Goal: Information Seeking & Learning: Learn about a topic

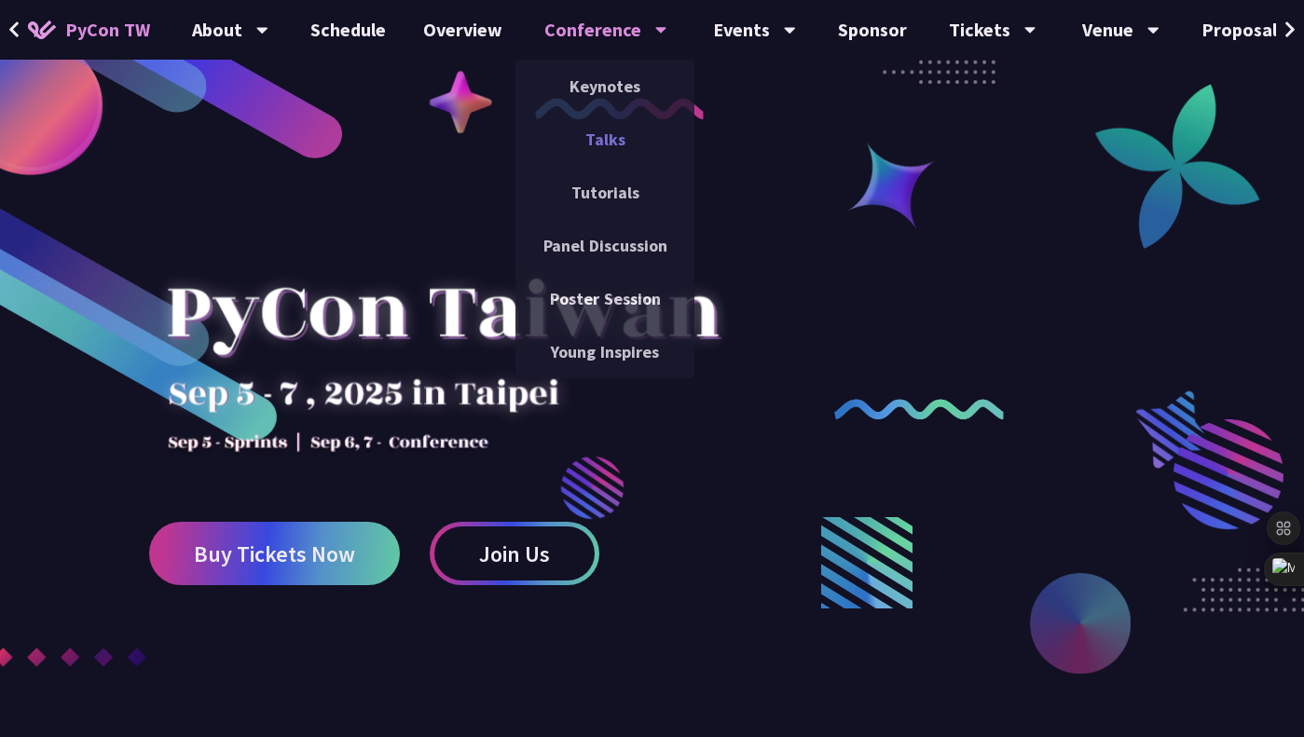
click at [575, 136] on link "Talks" at bounding box center [605, 139] width 179 height 44
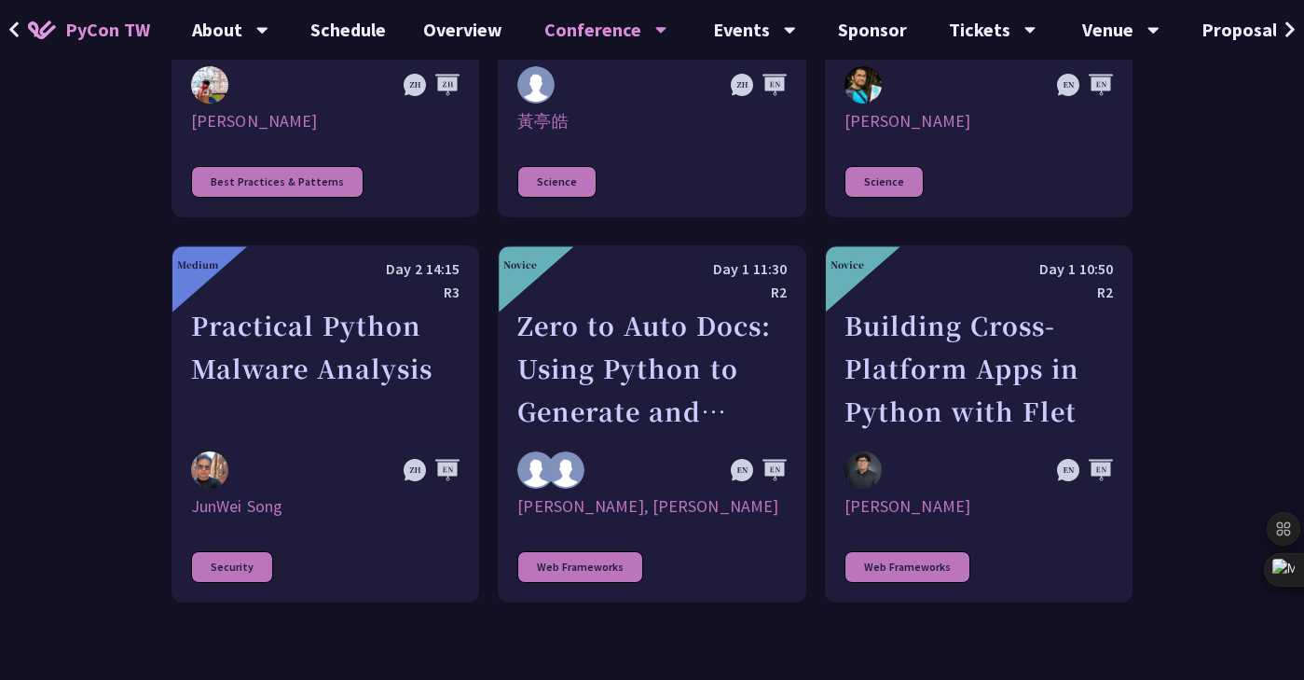
scroll to position [5182, 0]
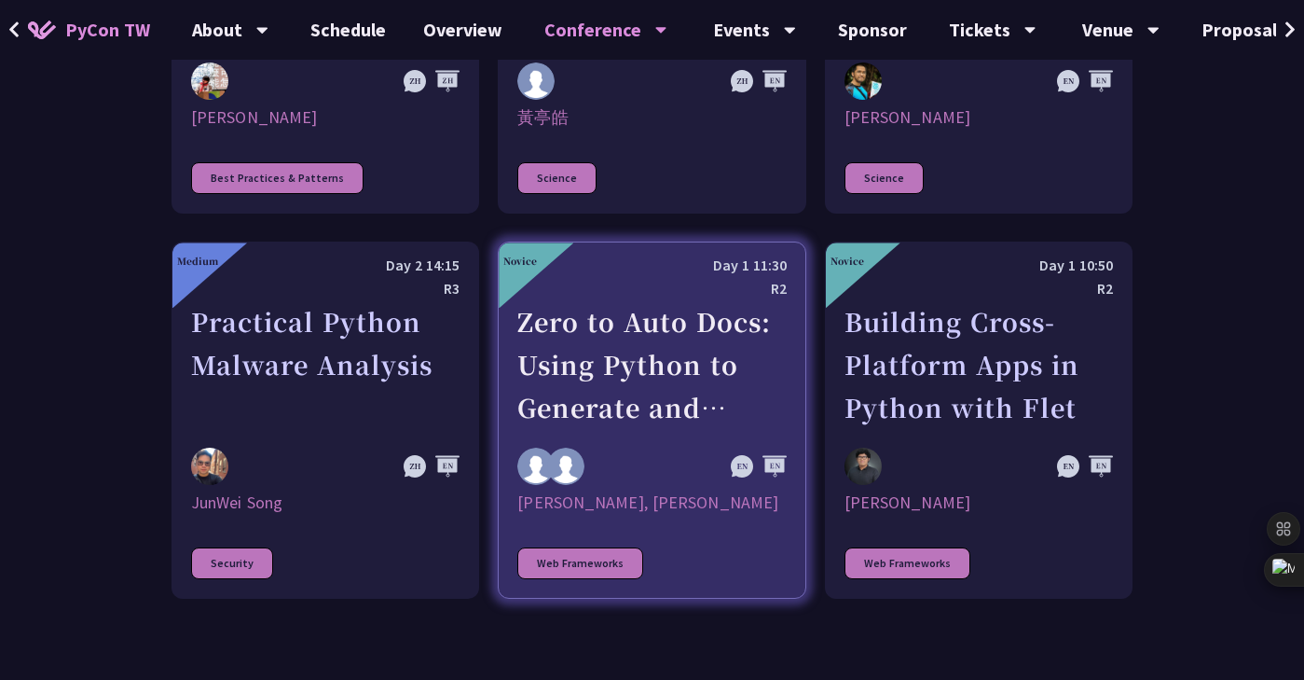
click at [568, 547] on div "Web Frameworks" at bounding box center [580, 563] width 126 height 32
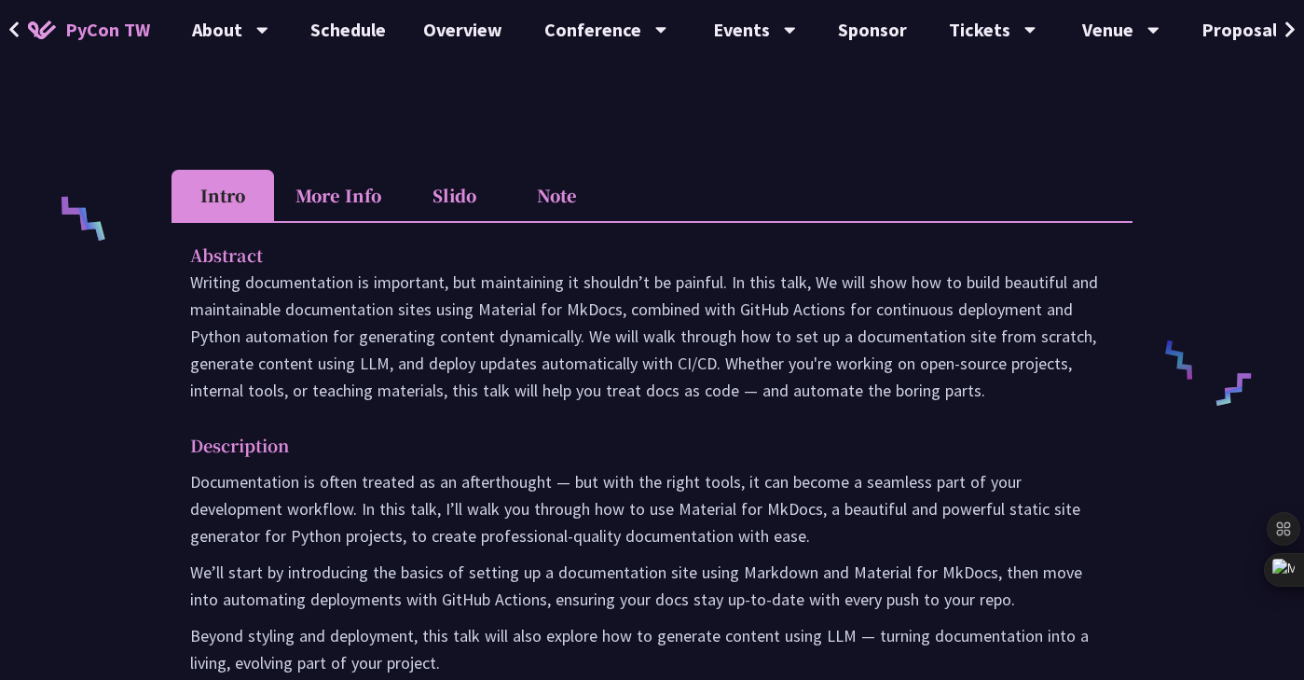
scroll to position [712, 0]
click at [327, 178] on li "More Info" at bounding box center [338, 194] width 129 height 51
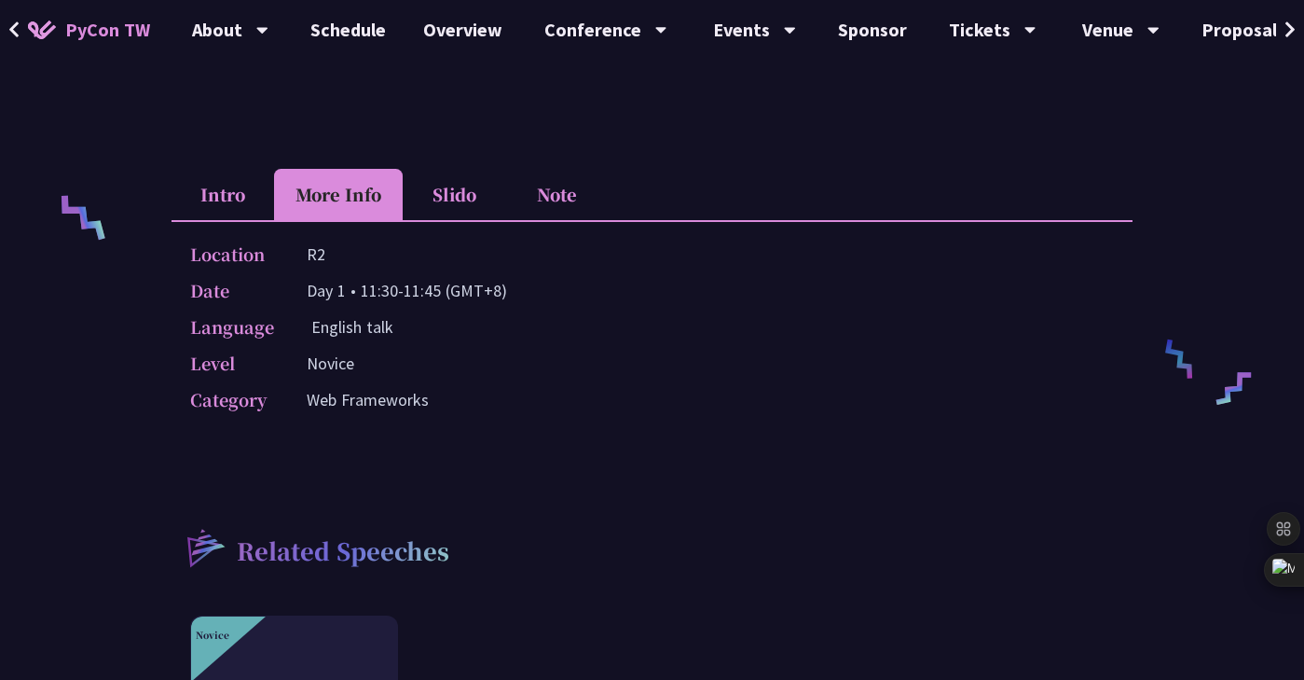
click at [430, 208] on li "Slido" at bounding box center [454, 194] width 103 height 51
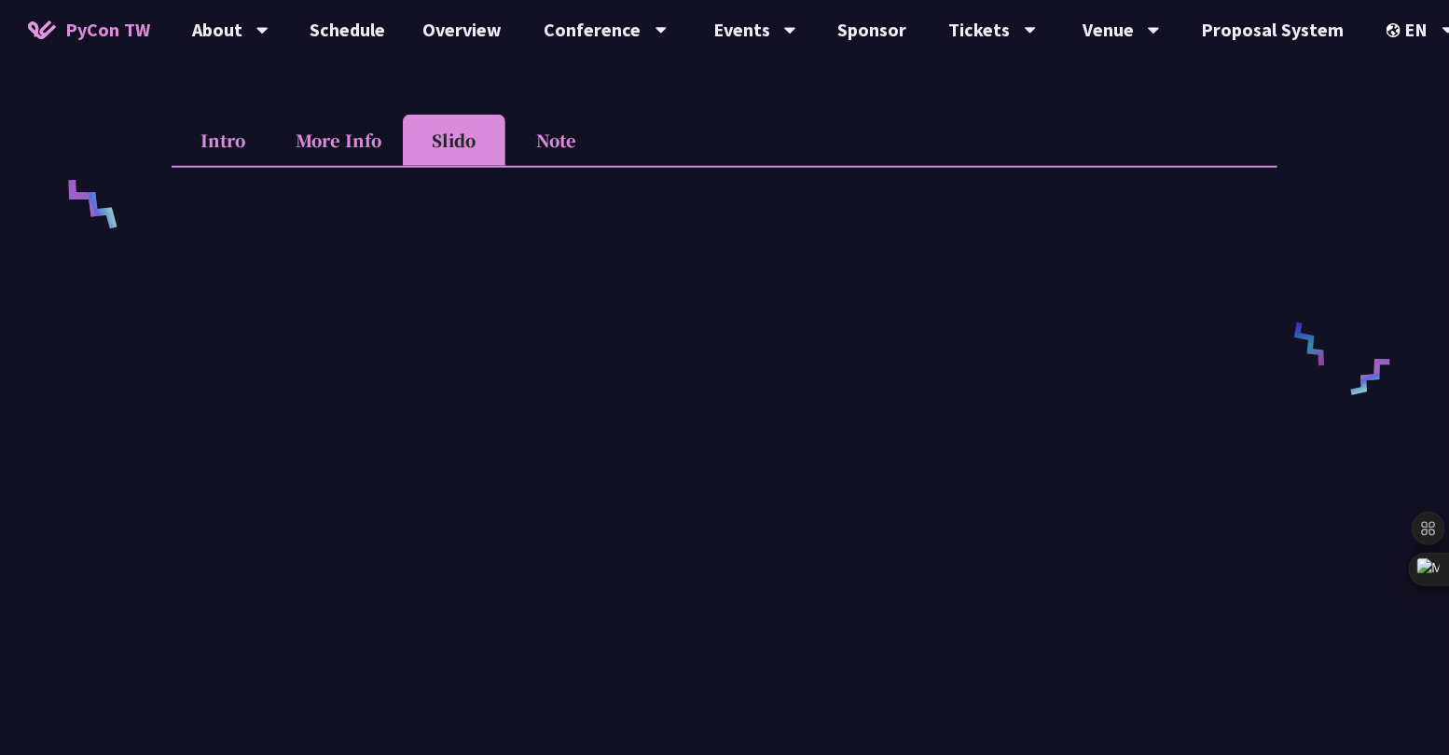
scroll to position [679, 0]
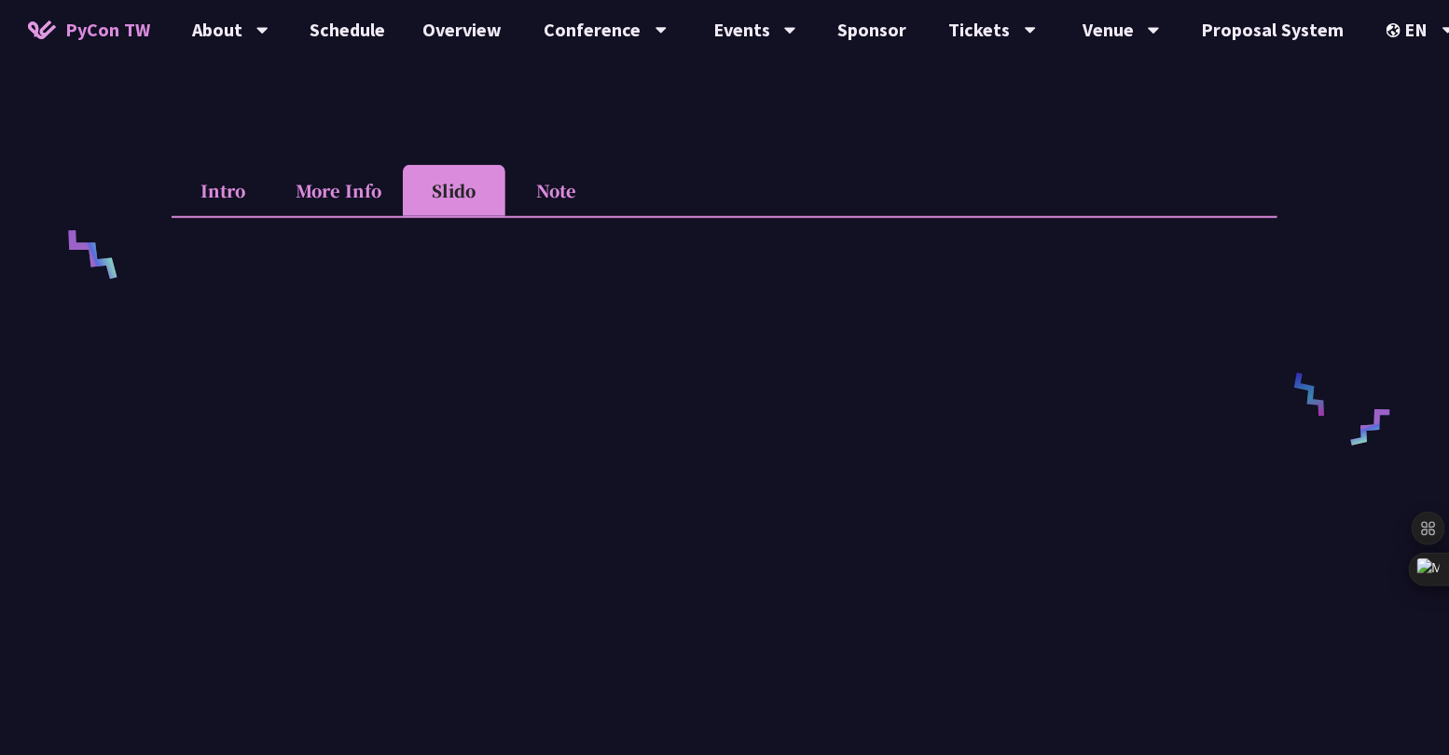
click at [359, 184] on li "More Info" at bounding box center [338, 190] width 129 height 51
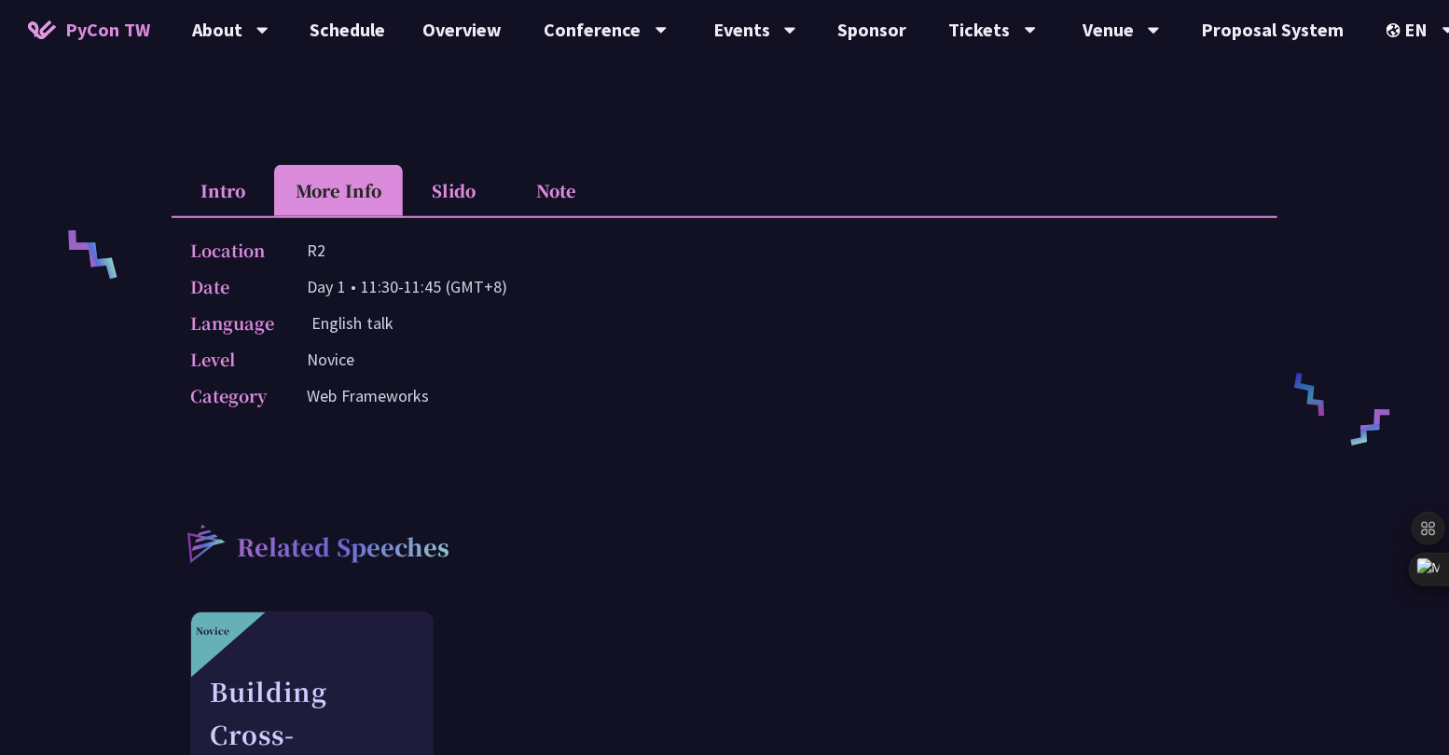
scroll to position [705, 0]
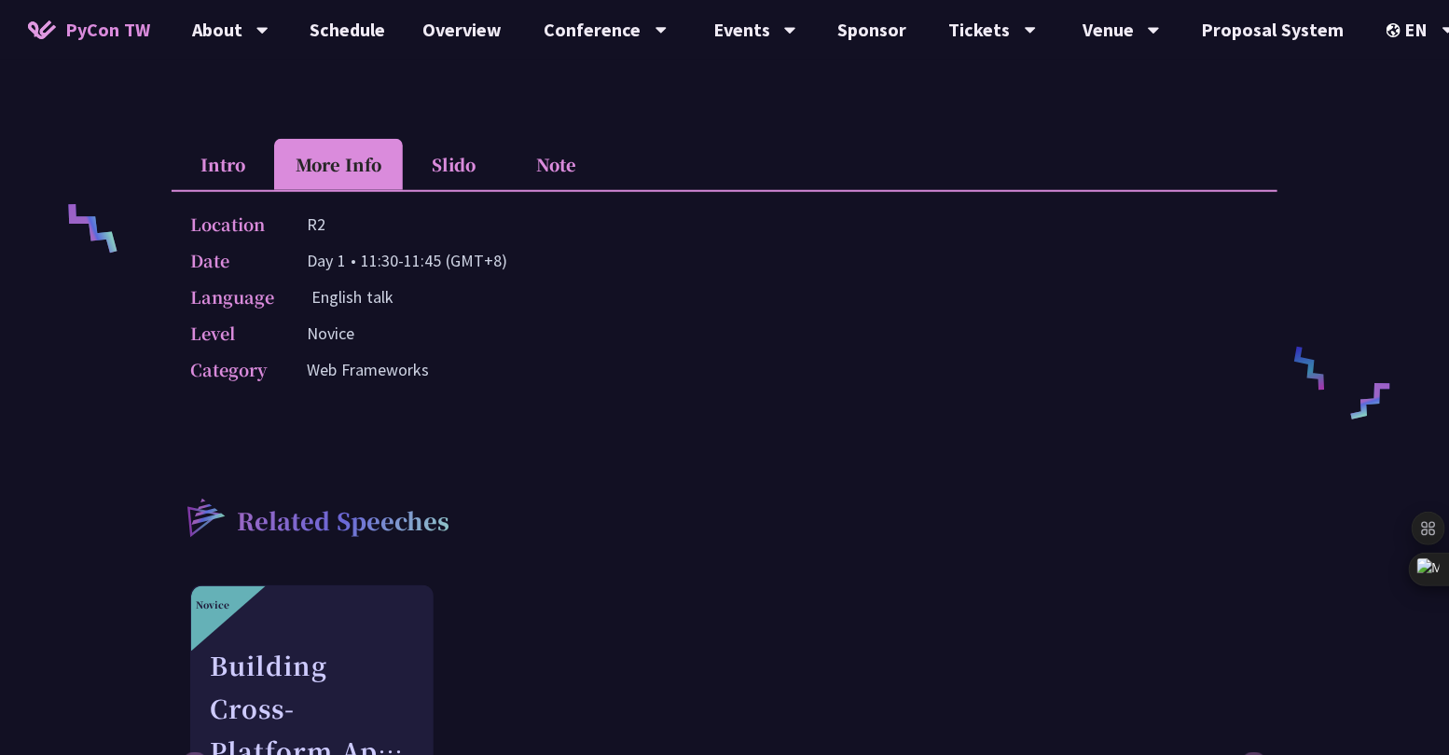
click at [229, 158] on li "Intro" at bounding box center [223, 164] width 103 height 51
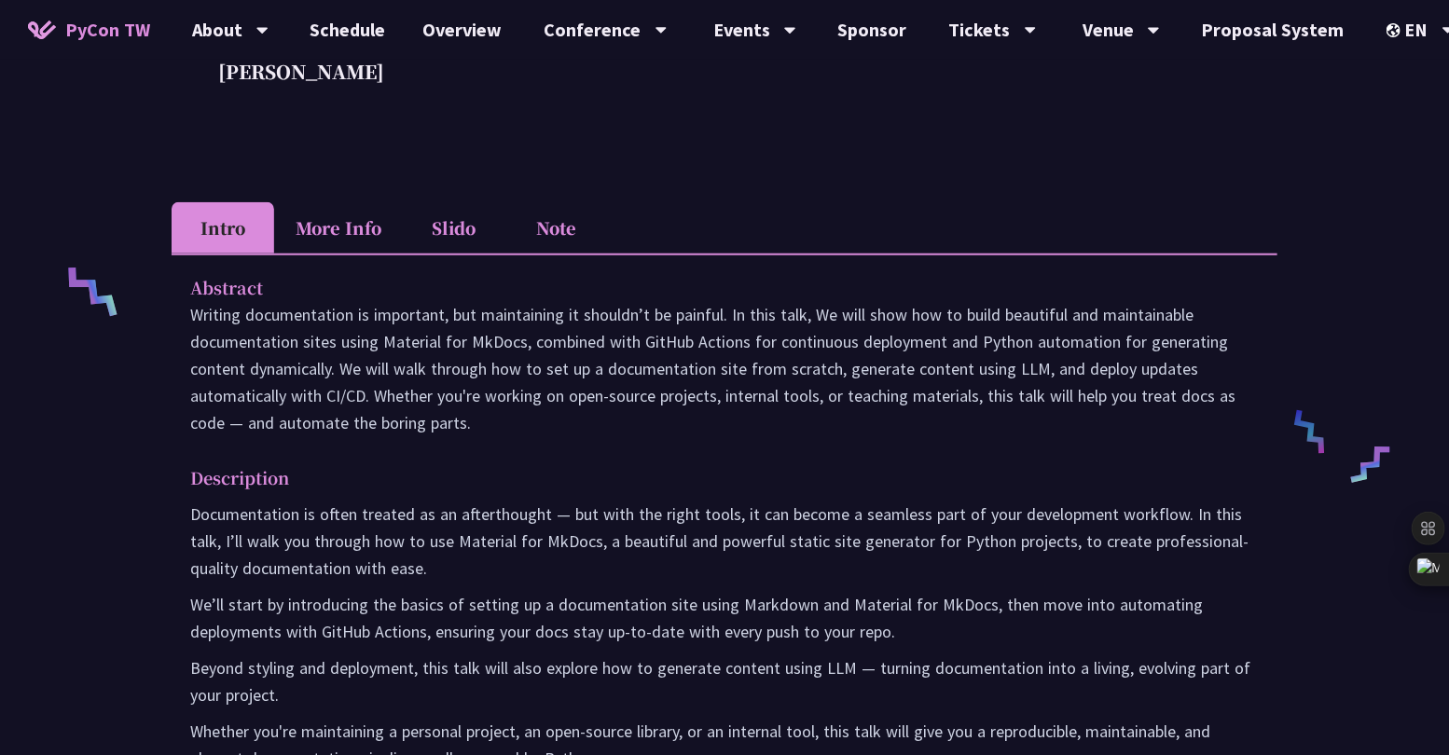
scroll to position [0, 0]
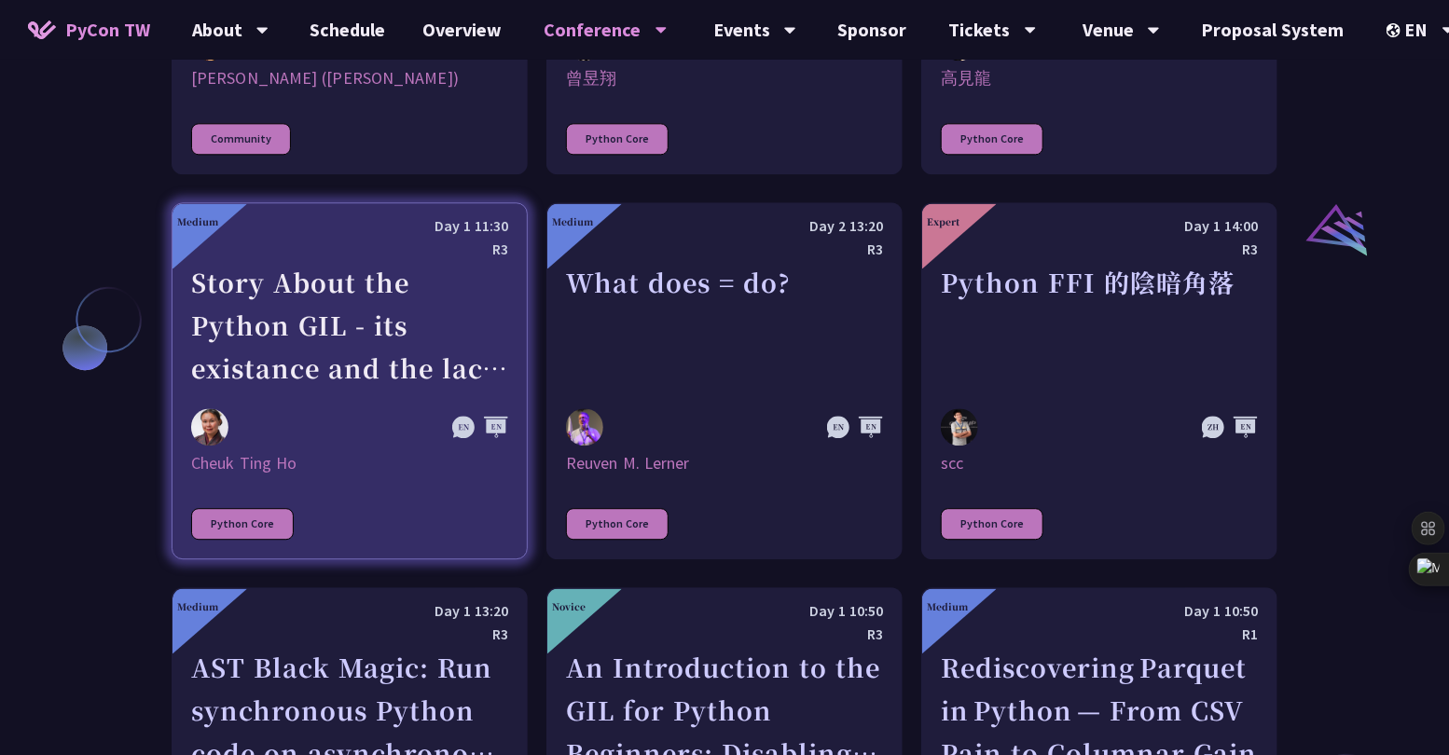
scroll to position [3282, 0]
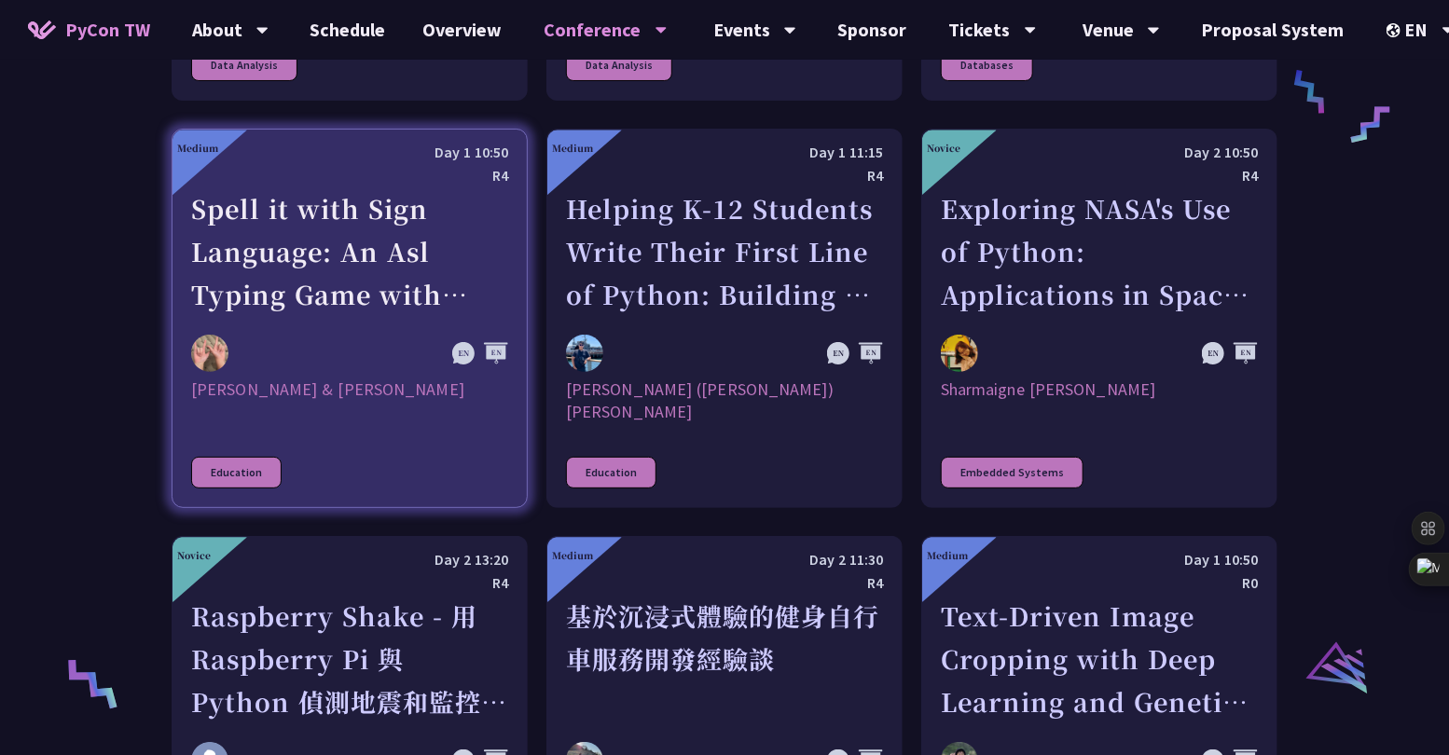
click at [250, 457] on div "Education" at bounding box center [236, 473] width 90 height 32
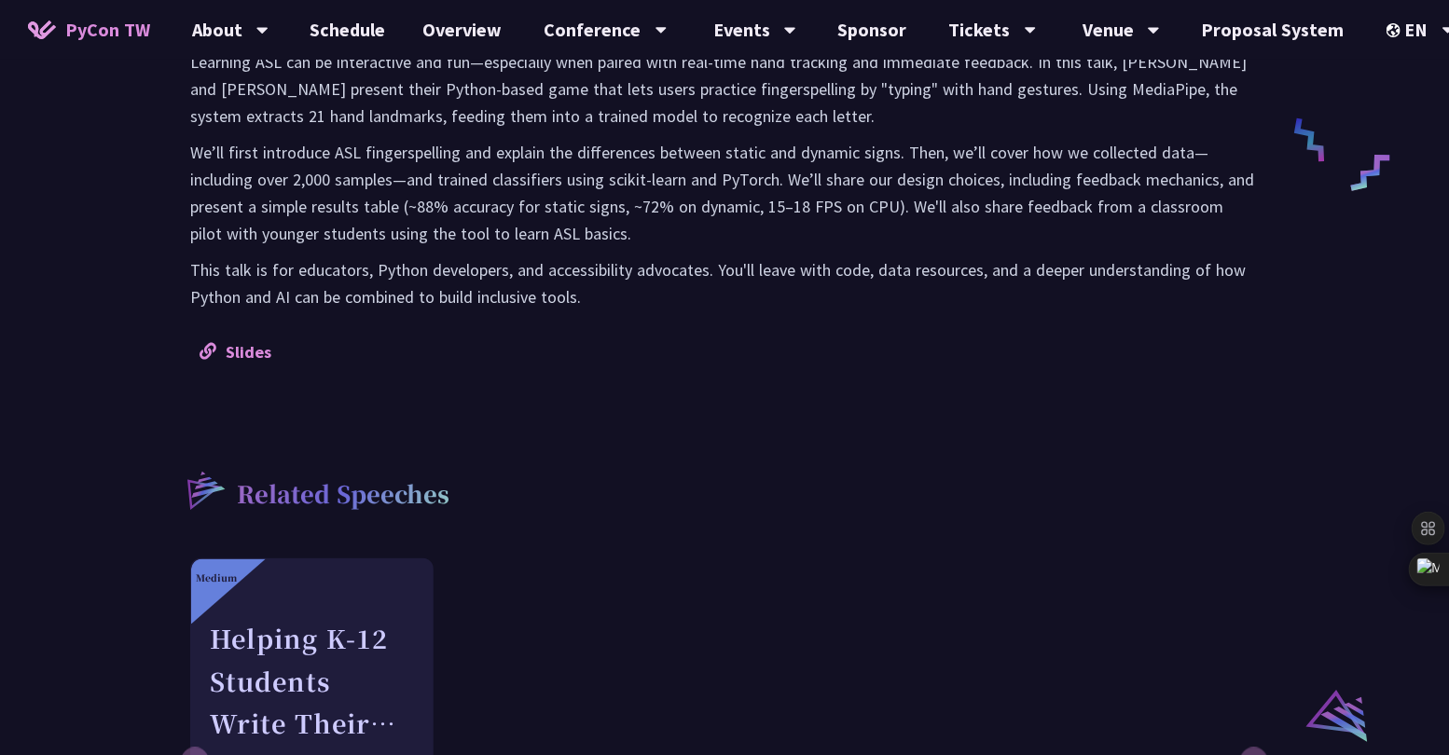
scroll to position [925, 0]
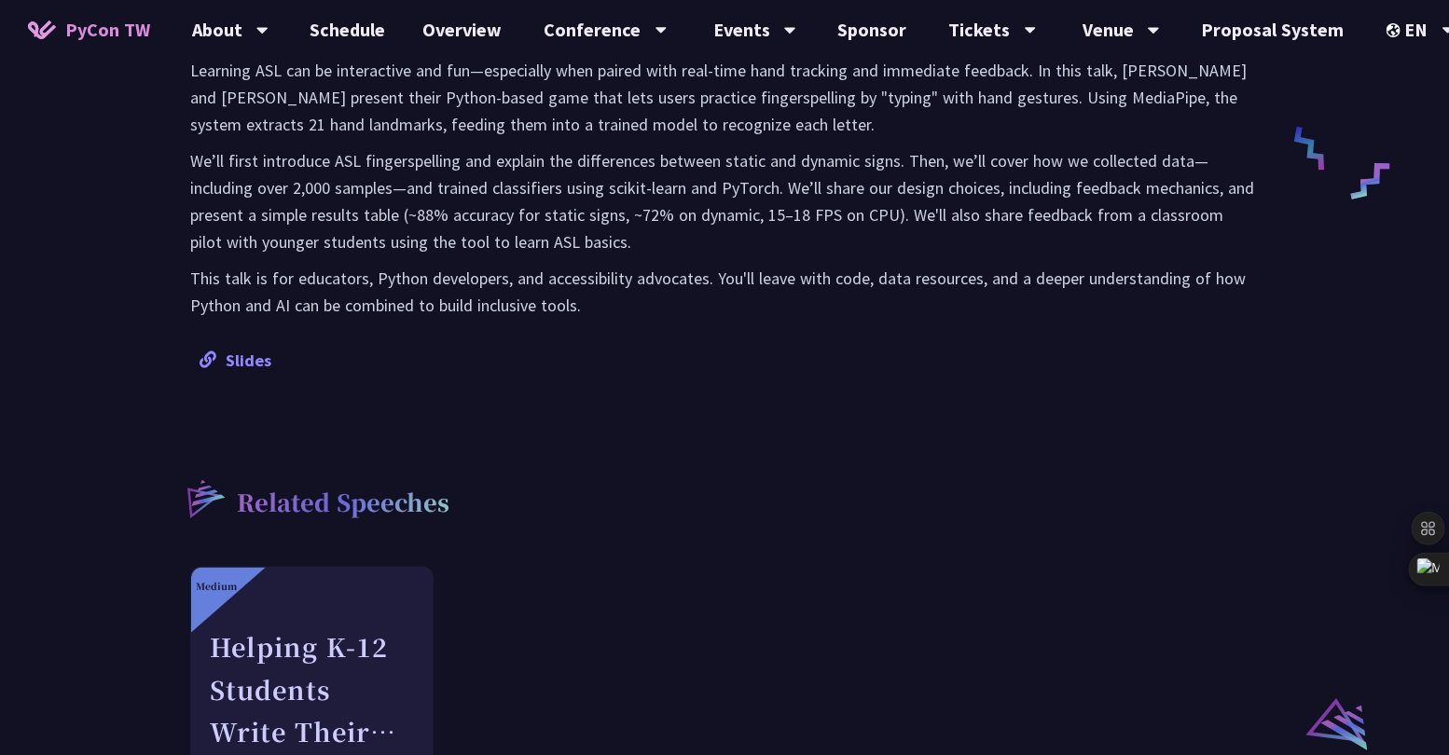
click at [231, 351] on link "Slides" at bounding box center [235, 360] width 72 height 21
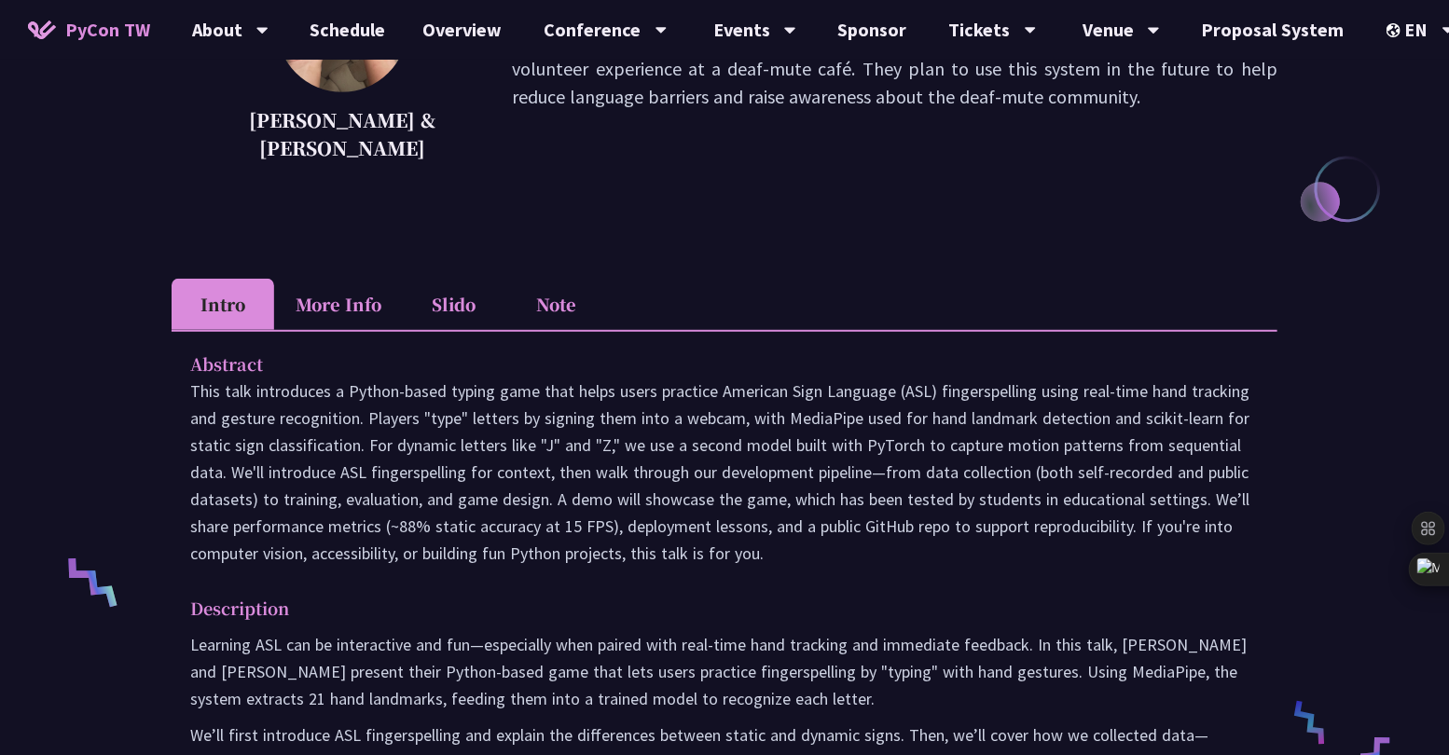
scroll to position [310, 0]
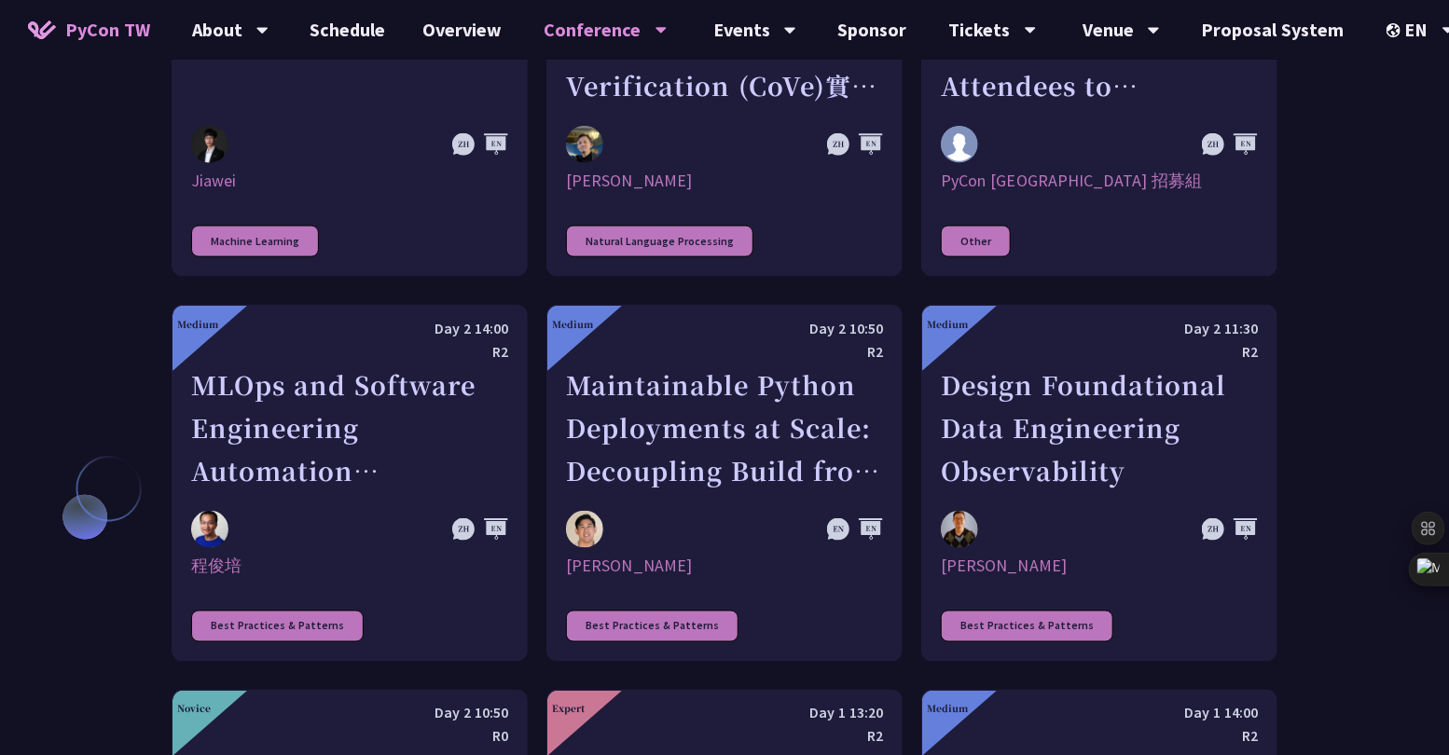
scroll to position [5199, 0]
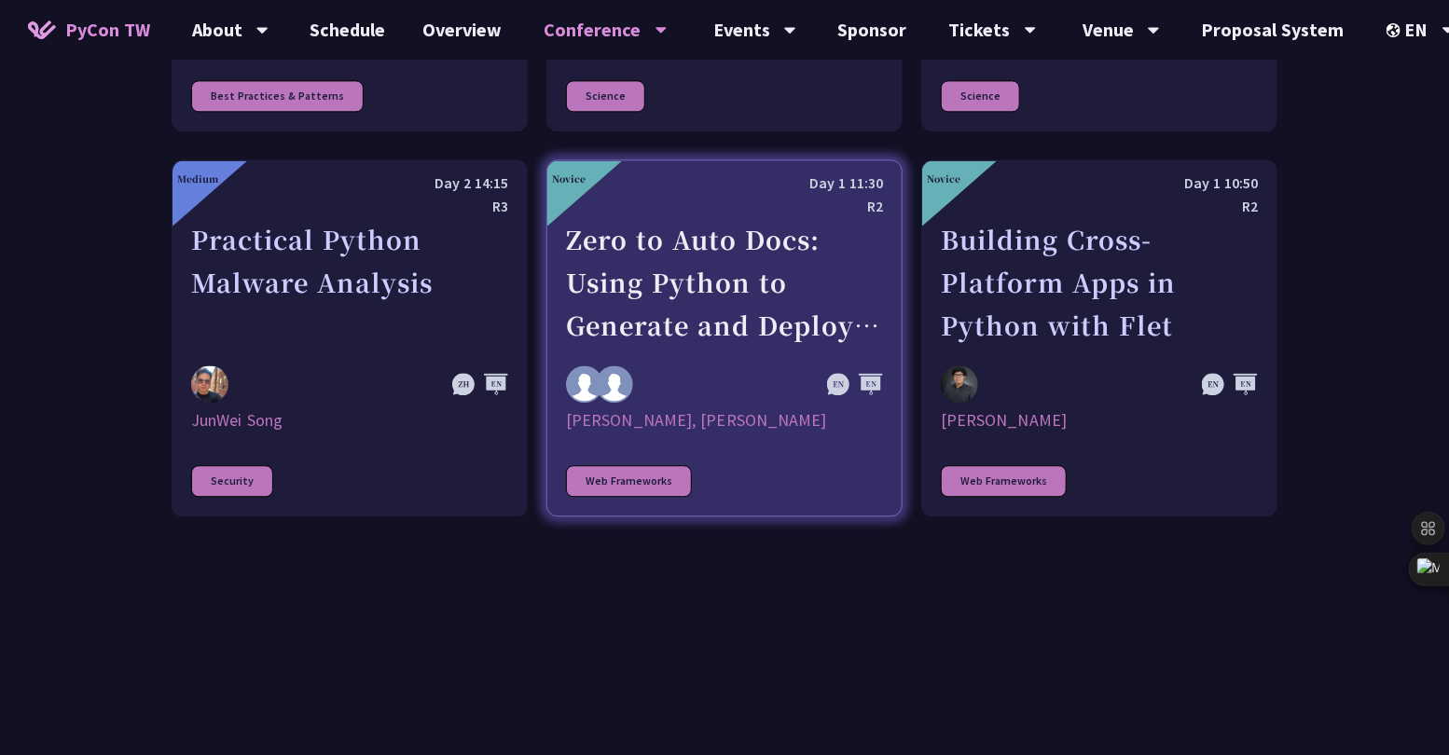
click at [719, 319] on link "Novice Day 1 11:30 R2 Zero to Auto Docs: Using Python to Generate and Deploy St…" at bounding box center [724, 337] width 356 height 357
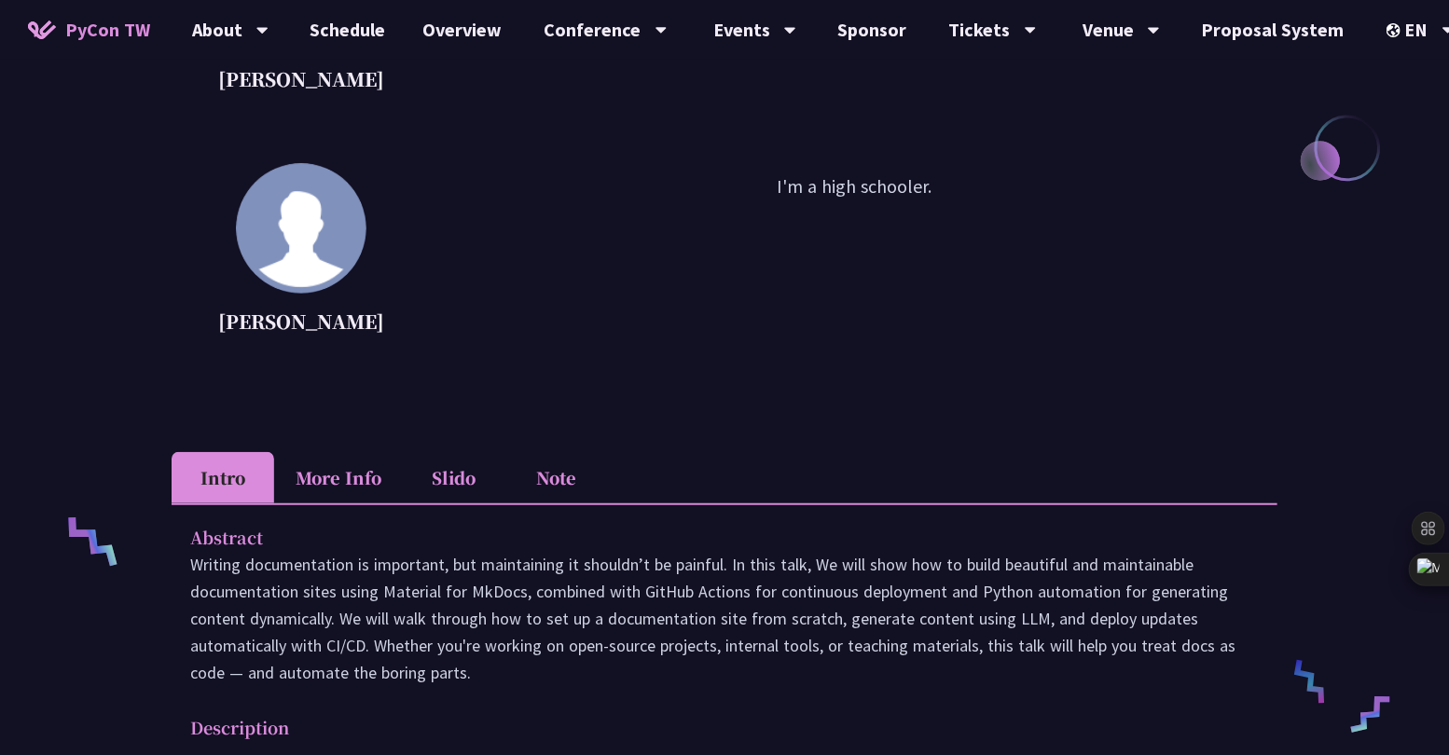
scroll to position [406, 0]
